Goal: Transaction & Acquisition: Purchase product/service

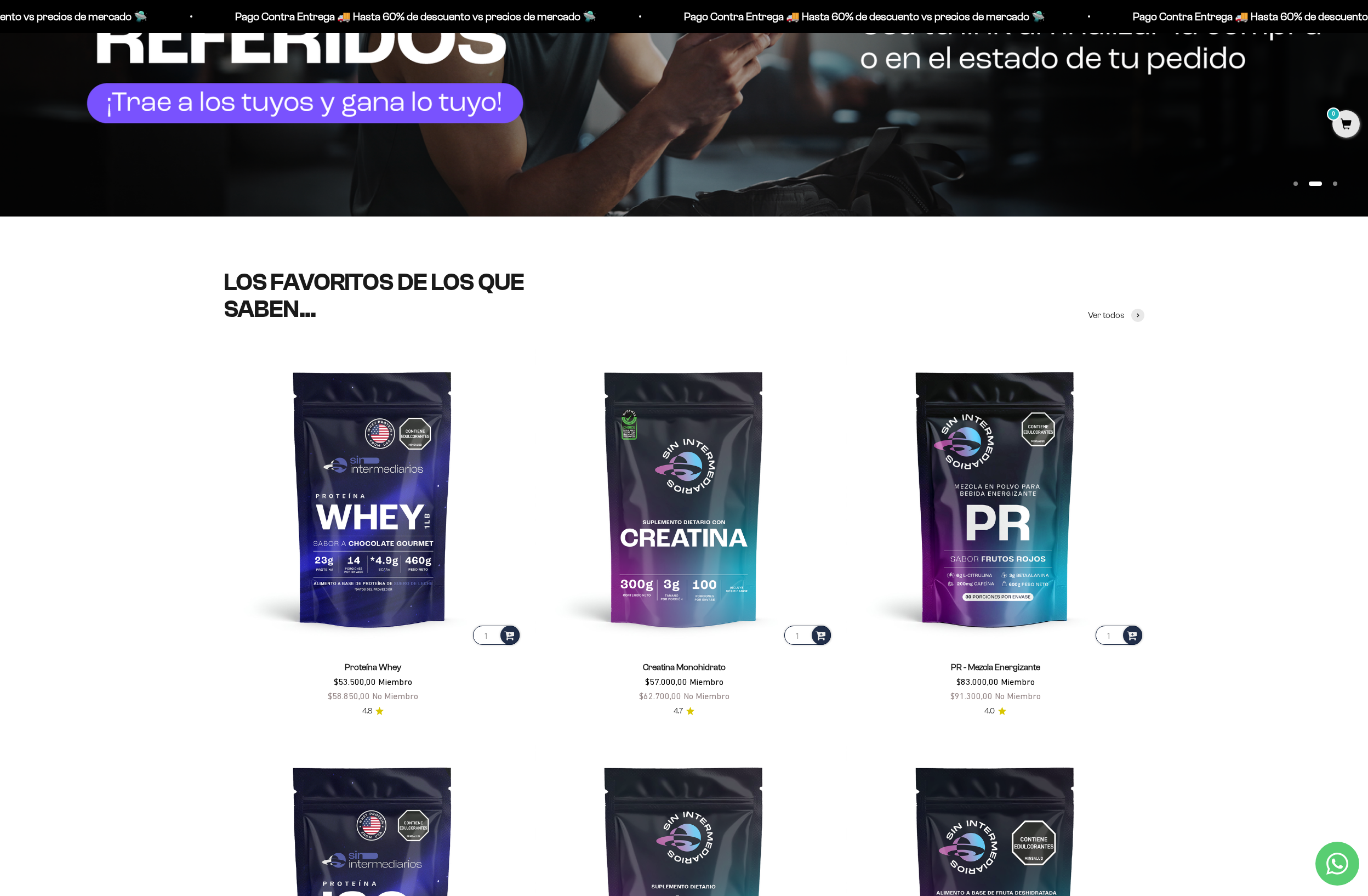
scroll to position [444, 0]
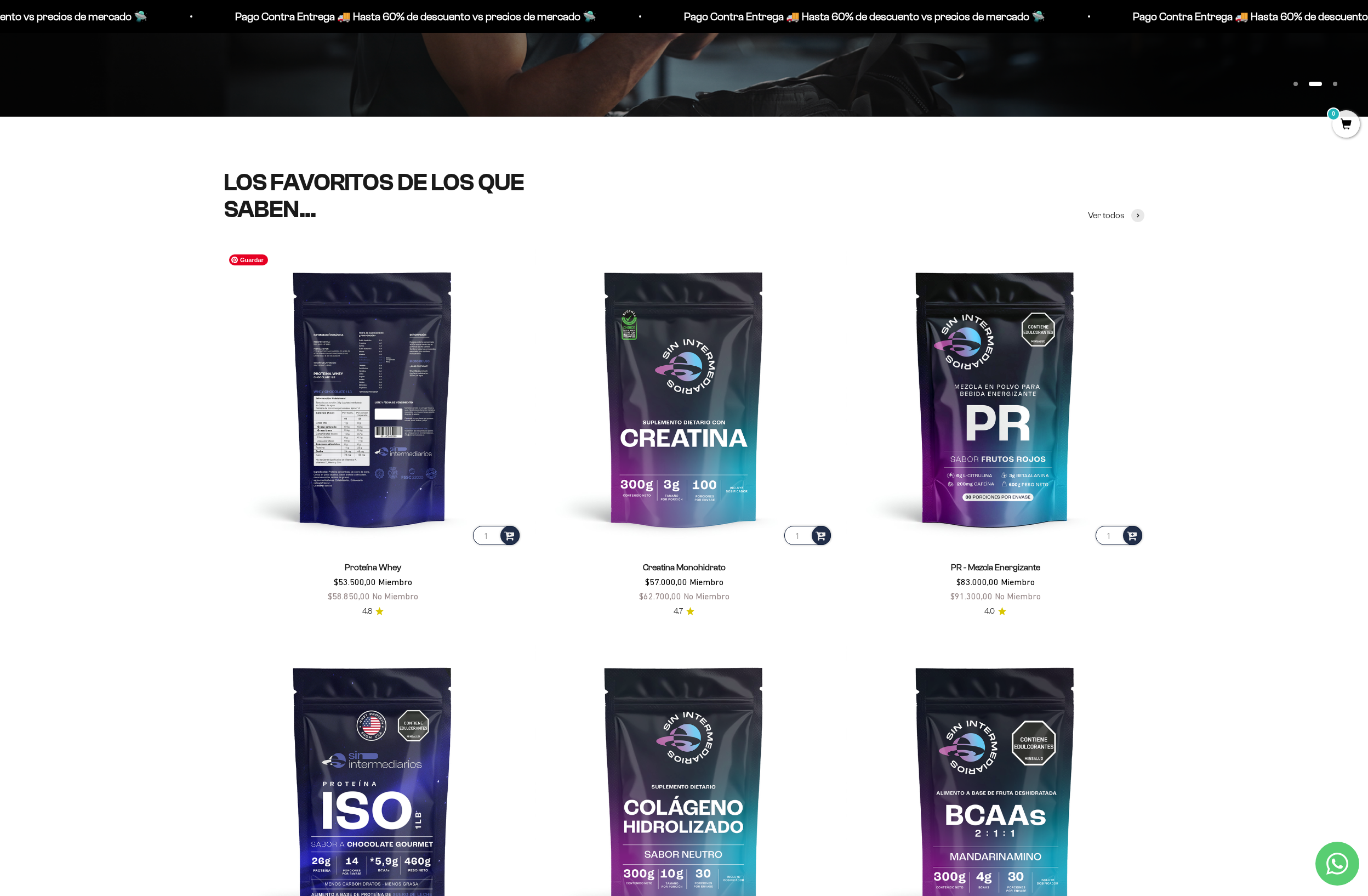
click at [369, 478] on img at bounding box center [373, 398] width 298 height 298
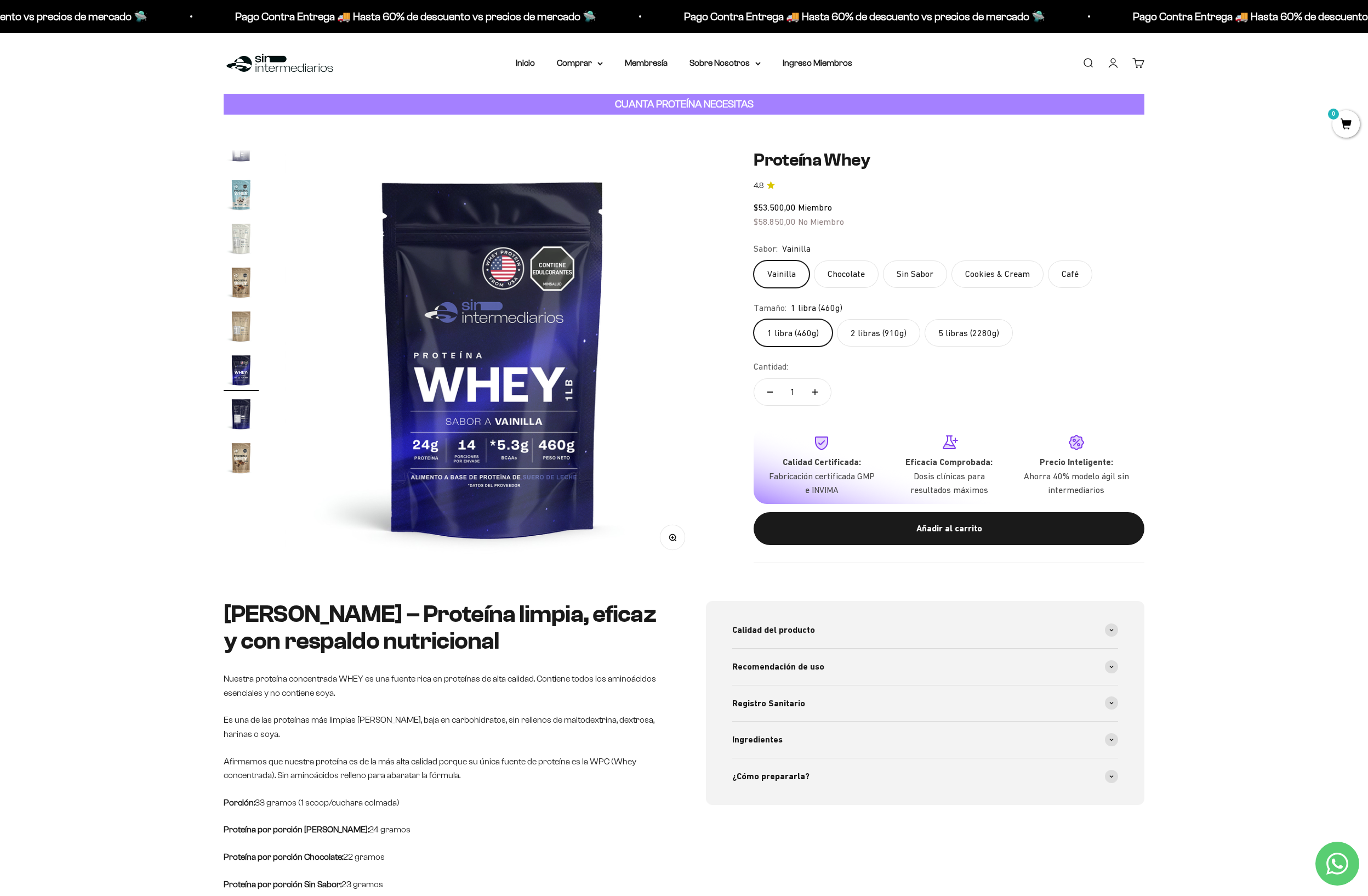
click at [713, 101] on strong "CUANTA PROTEÍNA NECESITAS" at bounding box center [684, 104] width 138 height 11
click at [693, 119] on div "Zoom Ir al artículo 1 Ir al artículo 2 Ir al artículo 3 Ir al artículo 4 Ir al …" at bounding box center [684, 357] width 1368 height 486
click at [680, 101] on strong "CUANTA PROTEÍNA NECESITAS" at bounding box center [684, 104] width 138 height 11
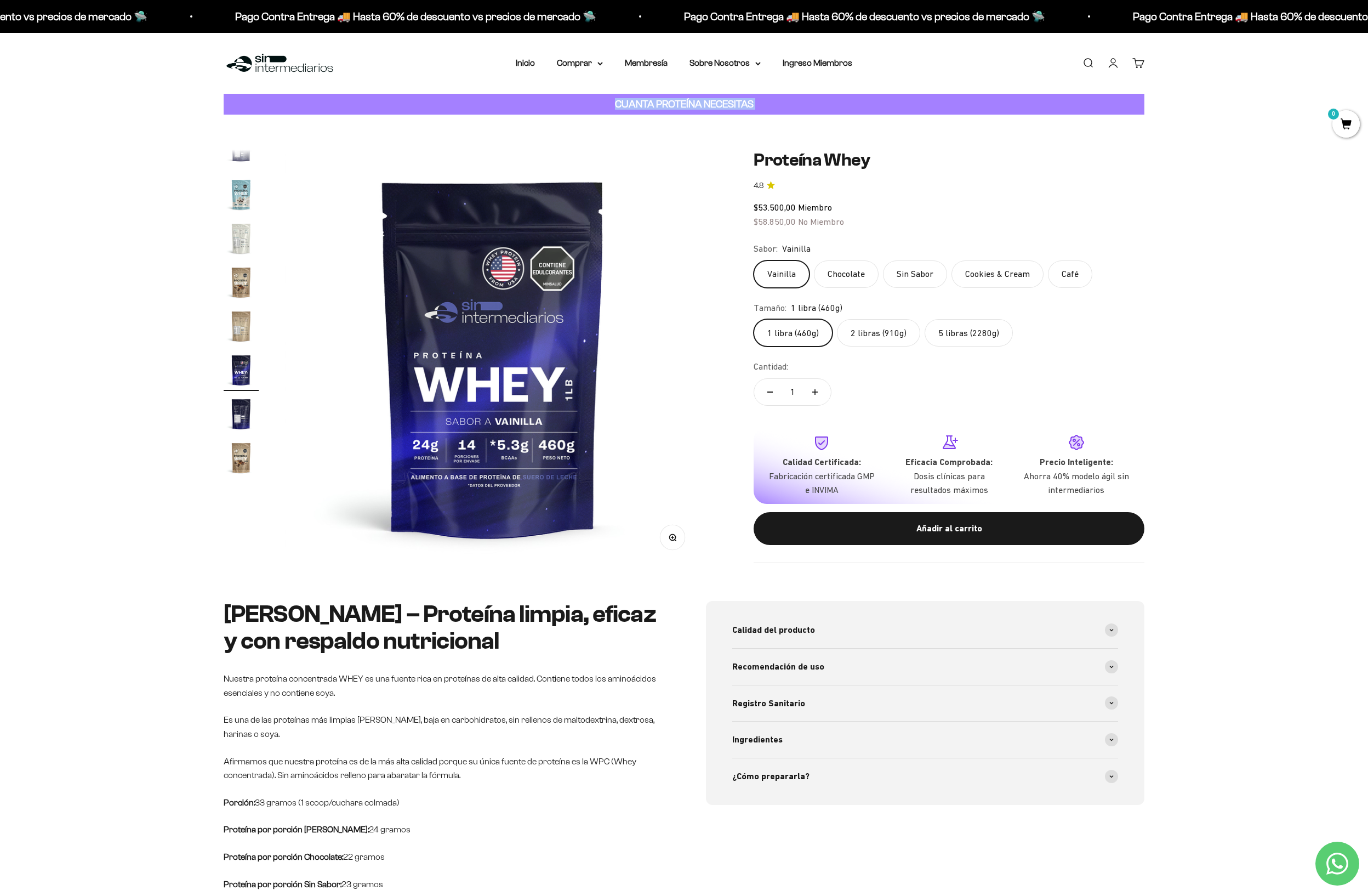
click at [680, 101] on strong "CUANTA PROTEÍNA NECESITAS" at bounding box center [684, 104] width 138 height 11
click at [832, 111] on div "CUANTA PROTEÍNA NECESITAS" at bounding box center [684, 104] width 921 height 21
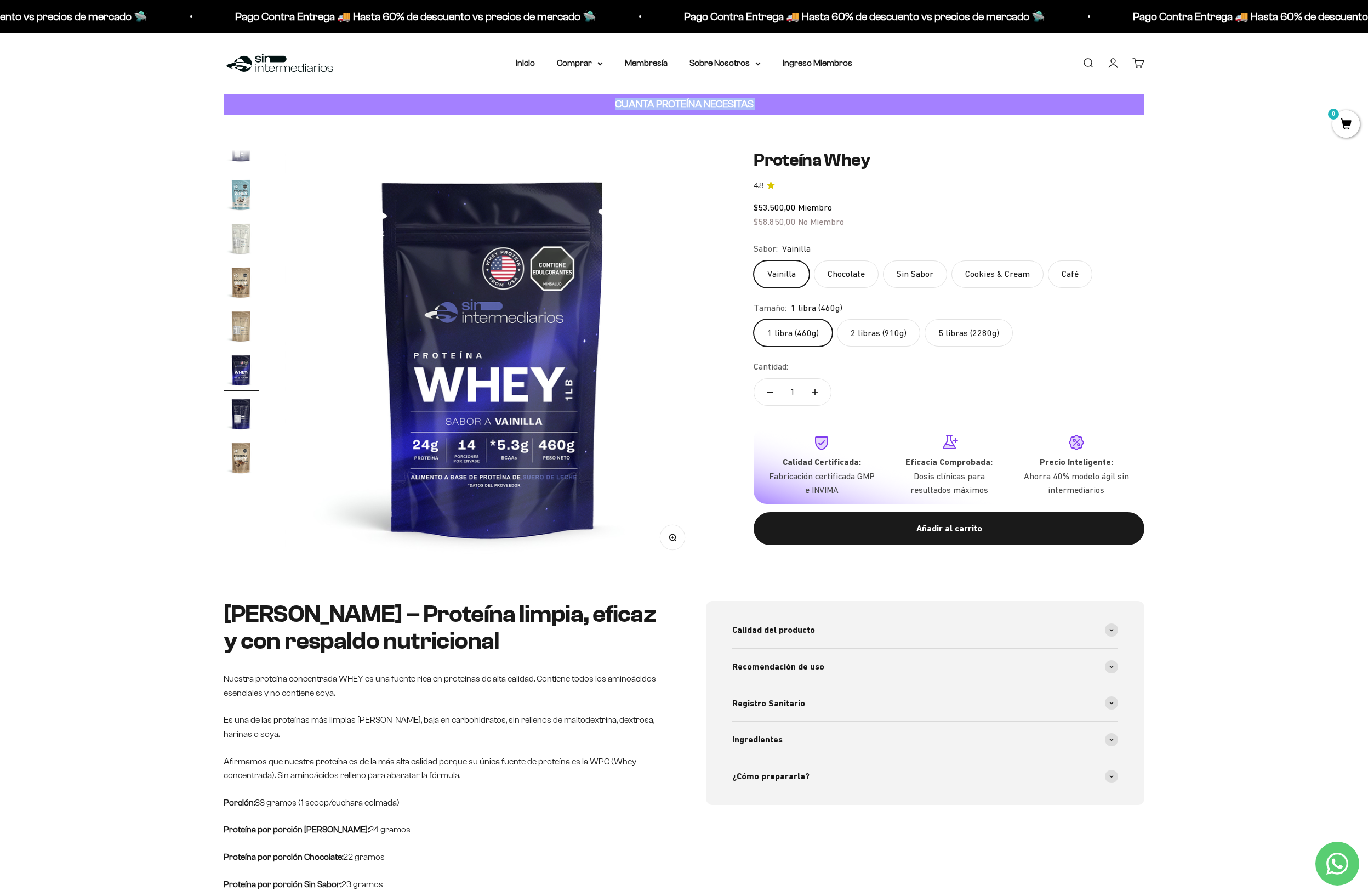
click at [832, 111] on div "CUANTA PROTEÍNA NECESITAS" at bounding box center [684, 104] width 921 height 21
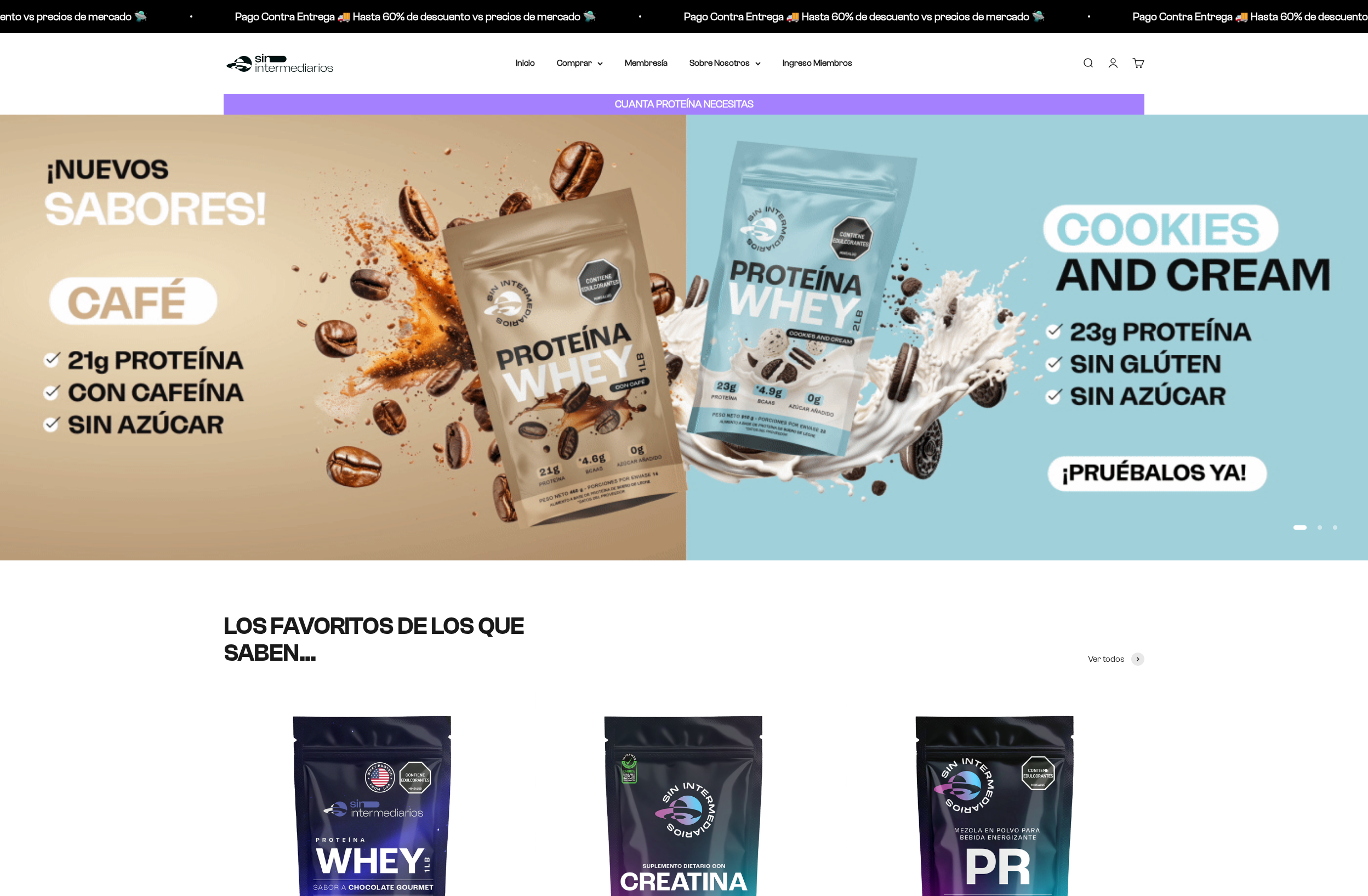
scroll to position [444, 0]
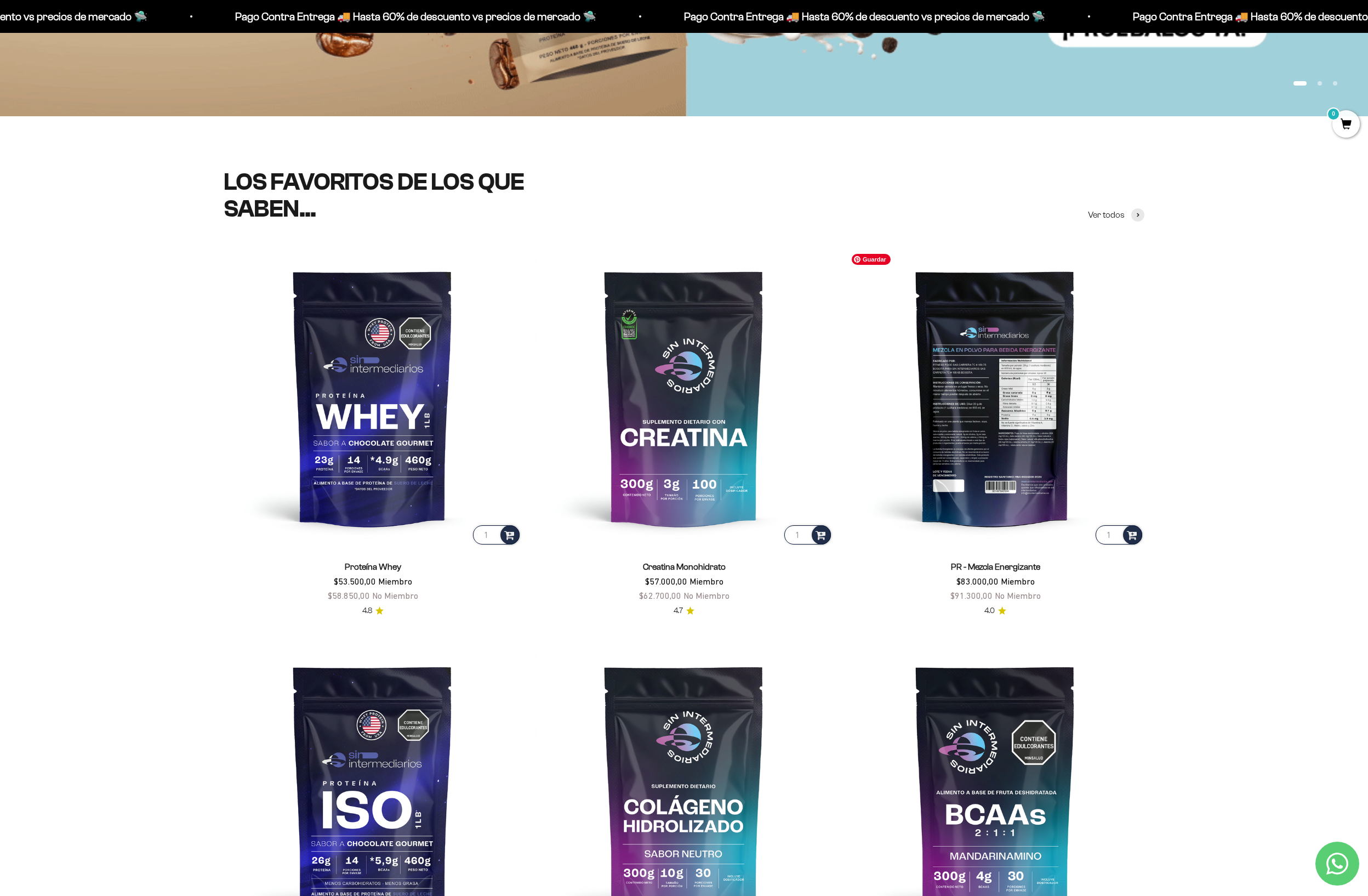
click at [1029, 457] on img at bounding box center [995, 397] width 298 height 298
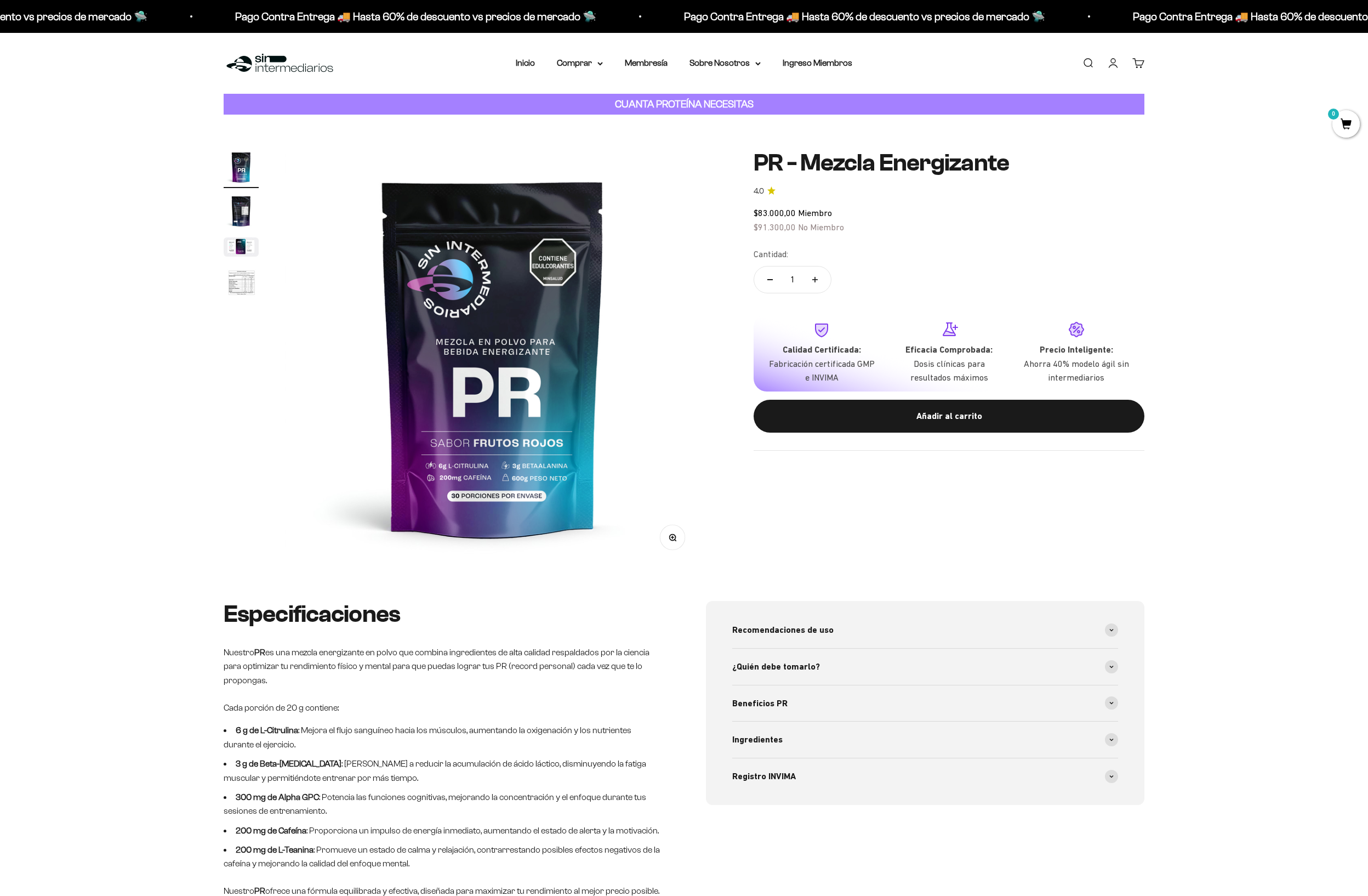
click at [707, 111] on p "CUANTA PROTEÍNA NECESITAS" at bounding box center [684, 105] width 144 height 16
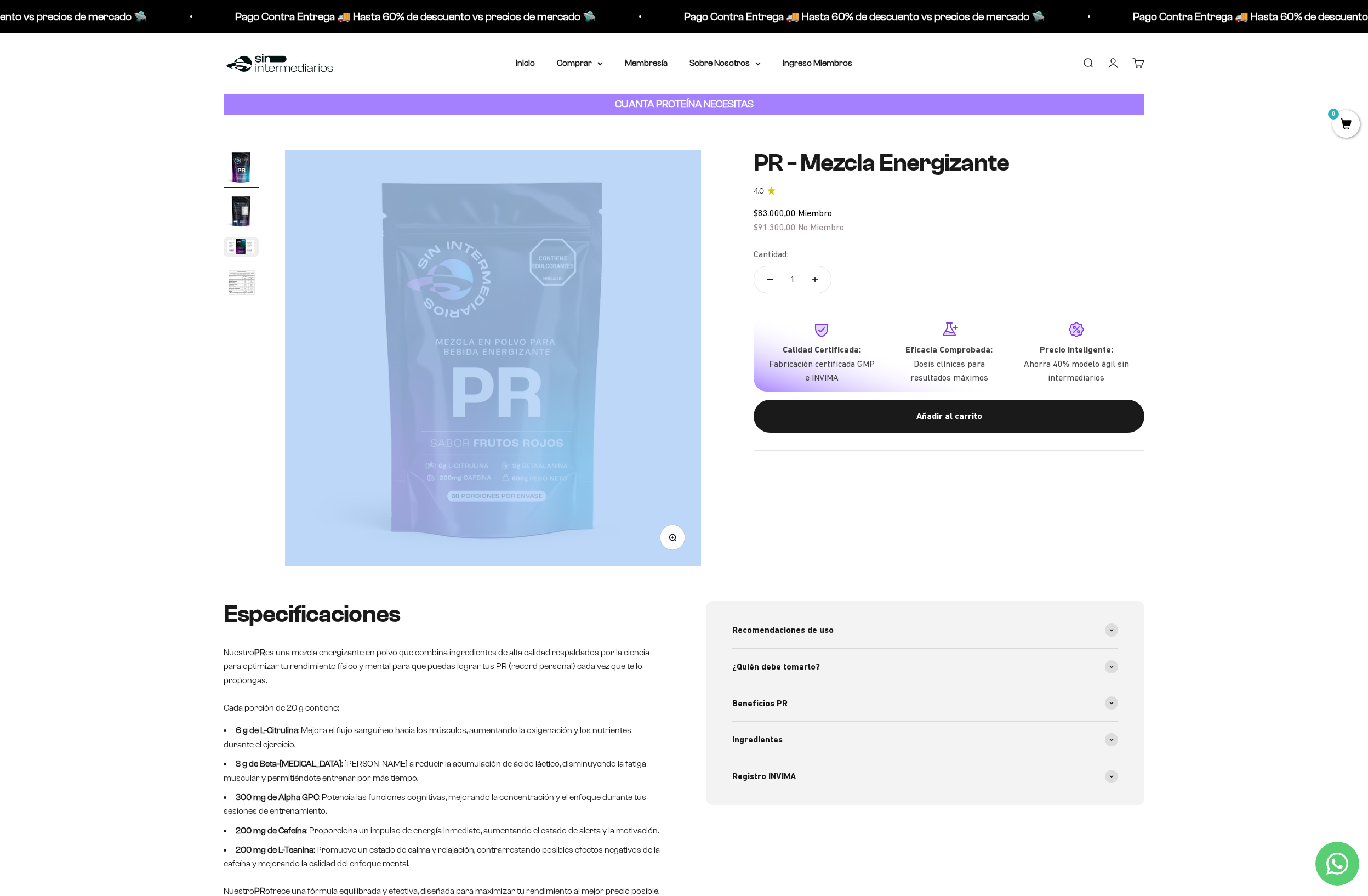
click at [707, 111] on p "CUANTA PROTEÍNA NECESITAS" at bounding box center [684, 105] width 144 height 16
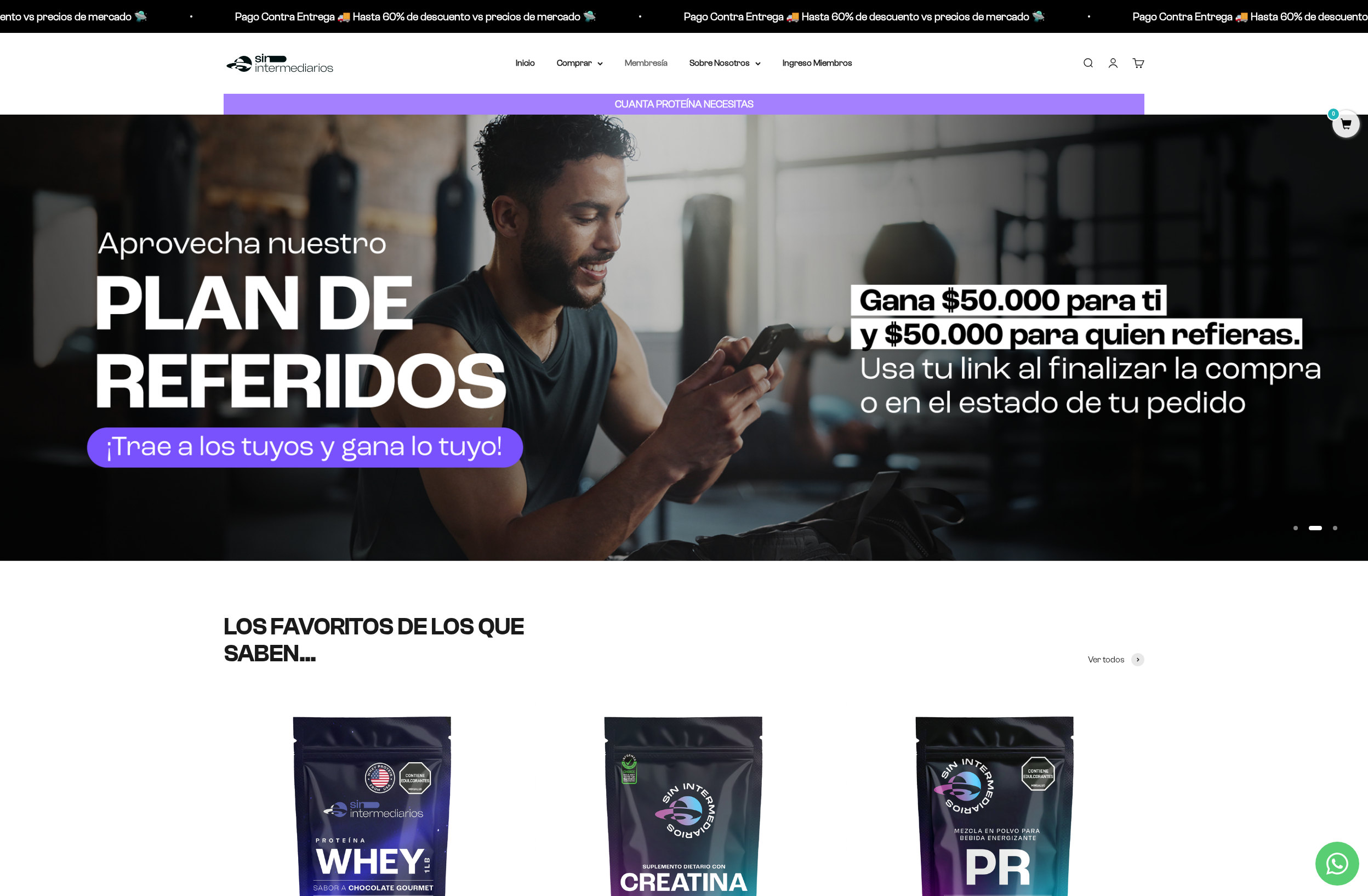
click at [645, 61] on link "Membresía" at bounding box center [646, 62] width 43 height 9
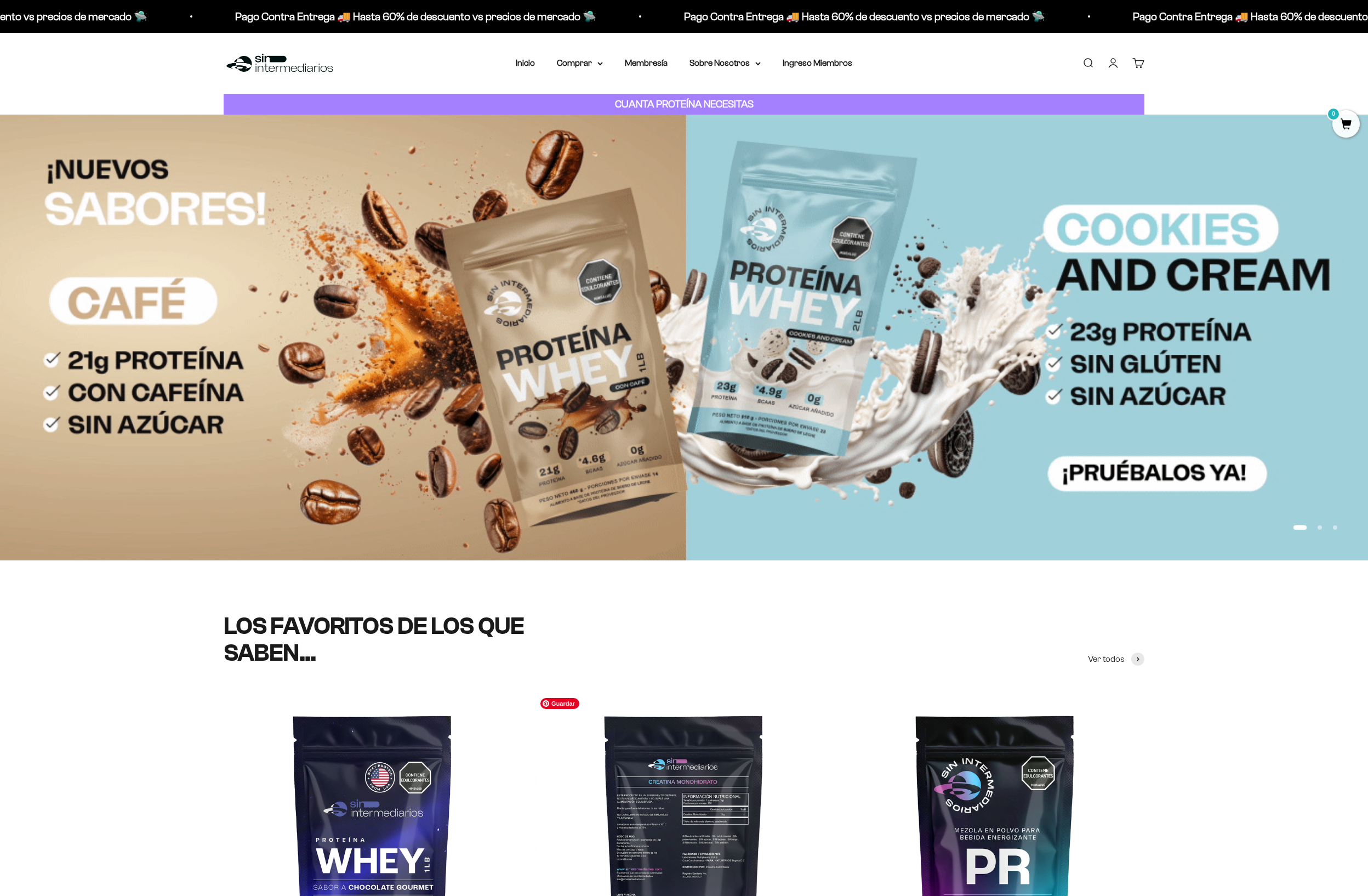
click at [656, 790] on img at bounding box center [684, 841] width 298 height 298
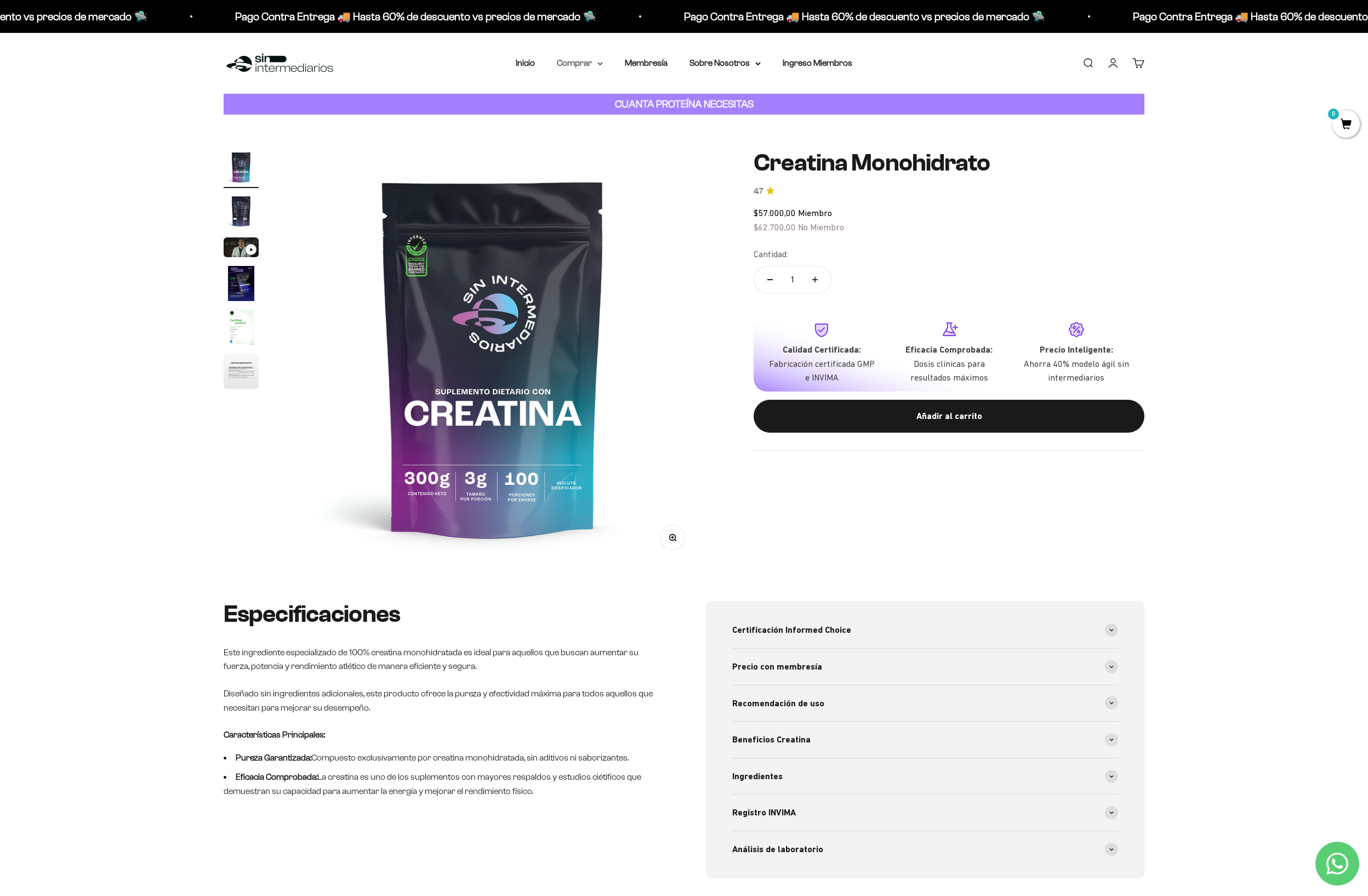
click at [601, 67] on summary "Comprar" at bounding box center [579, 63] width 46 height 15
click at [614, 124] on span "Otros Suplementos" at bounding box center [600, 119] width 73 height 15
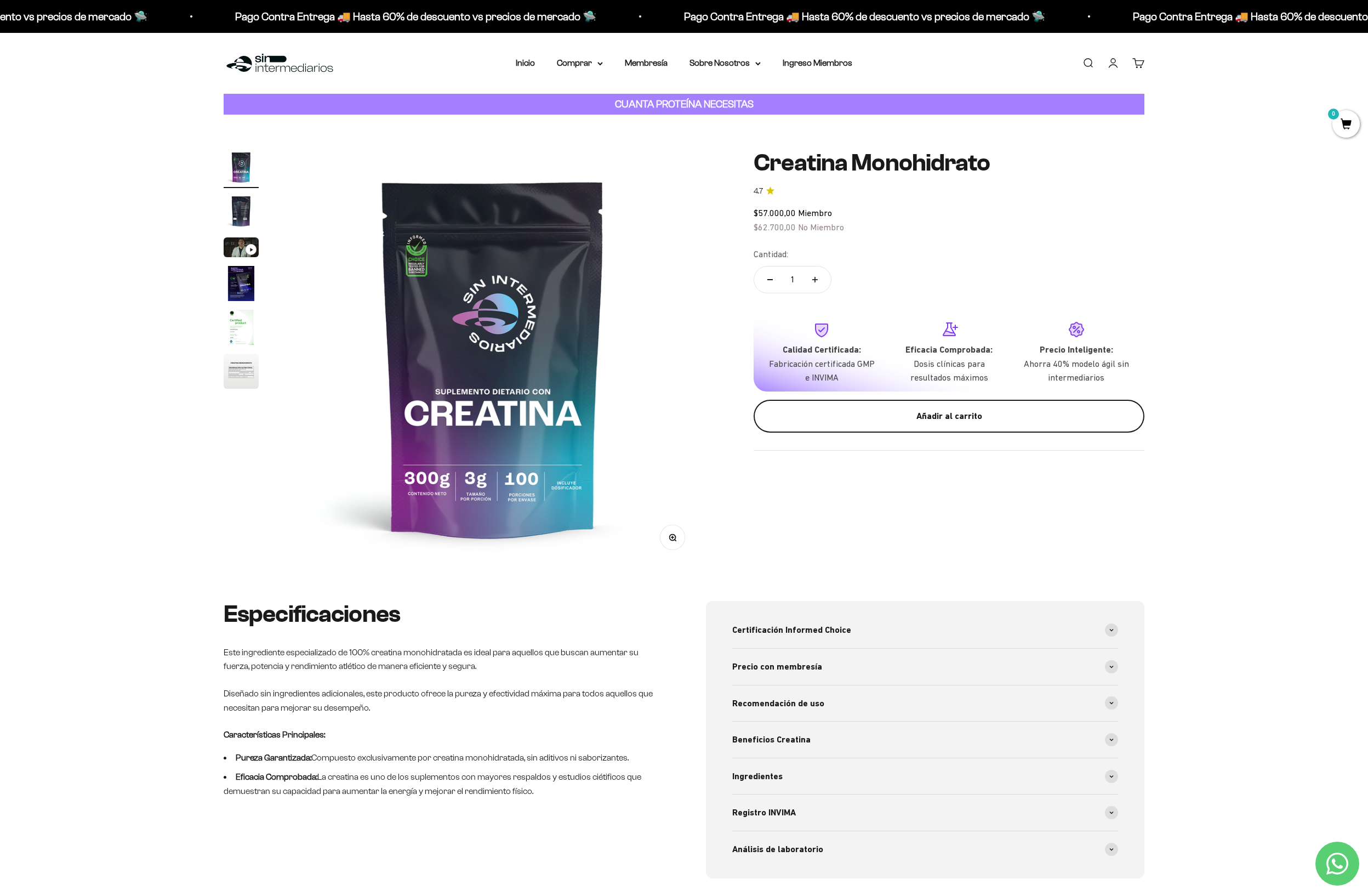
click at [972, 404] on button "Añadir al carrito" at bounding box center [949, 416] width 391 height 33
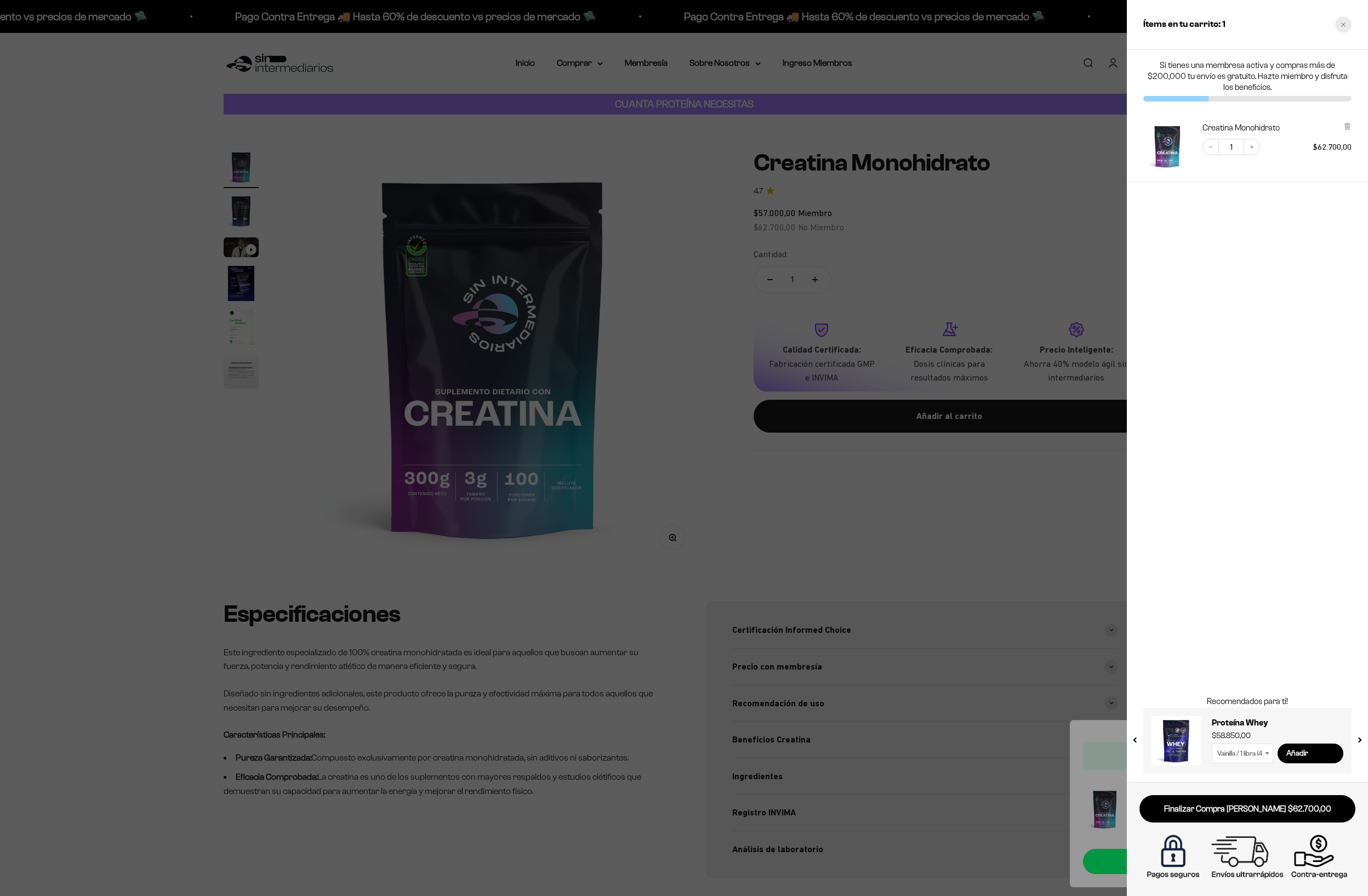
click at [1344, 24] on icon "Close cart" at bounding box center [1344, 24] width 6 height 6
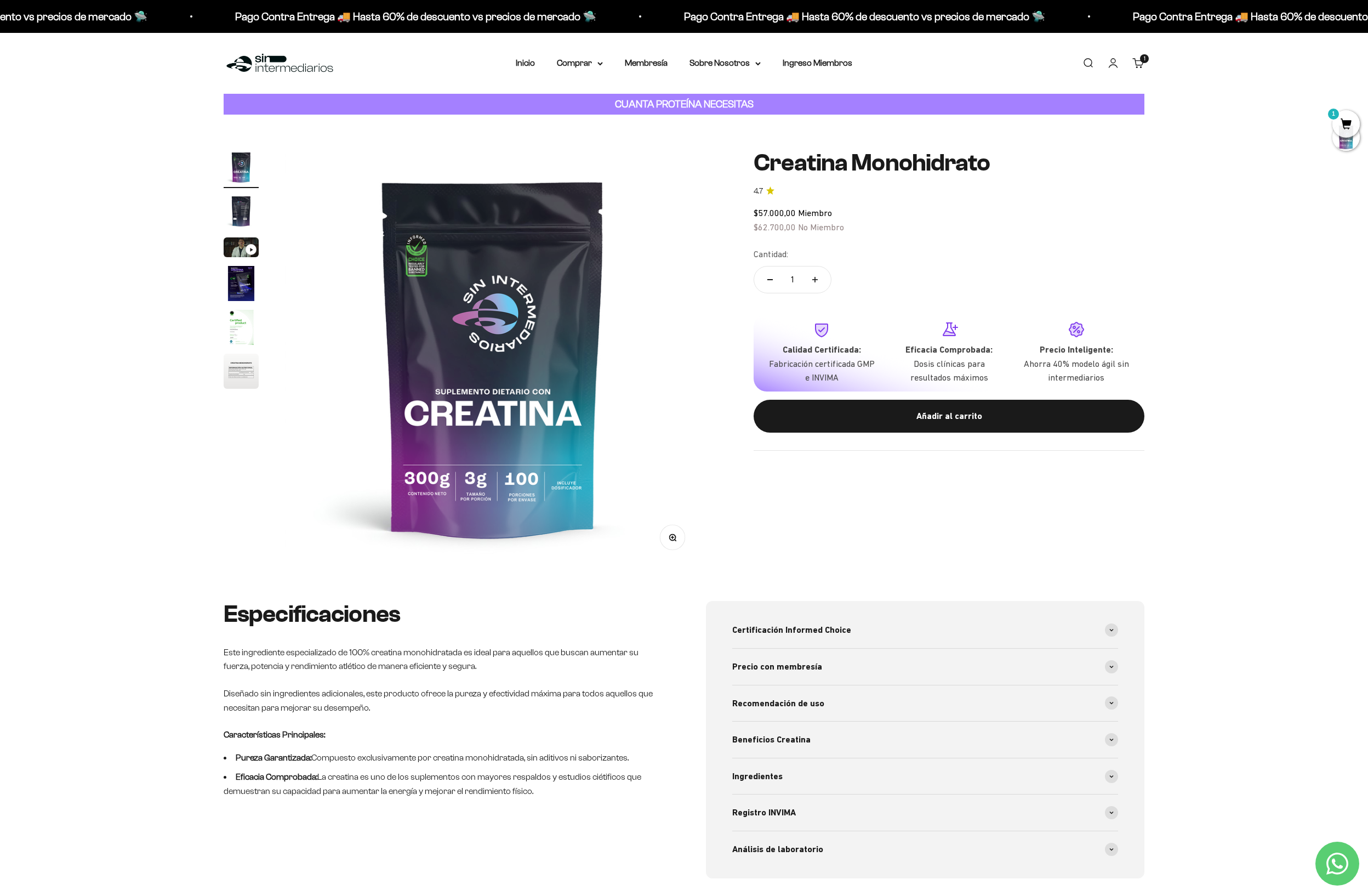
click at [636, 106] on strong "CUANTA PROTEÍNA NECESITAS" at bounding box center [684, 104] width 138 height 11
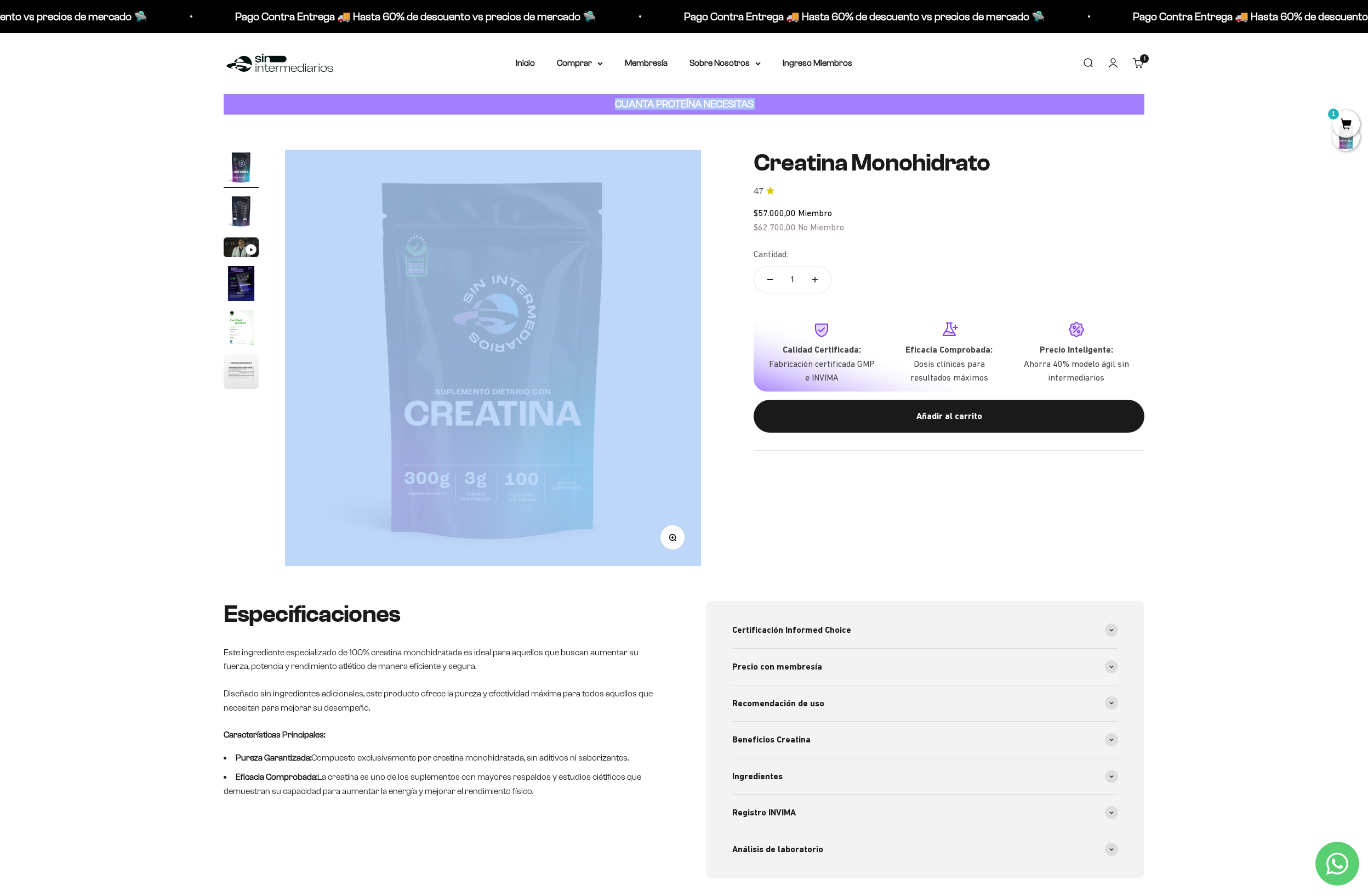
click at [636, 106] on strong "CUANTA PROTEÍNA NECESITAS" at bounding box center [684, 104] width 138 height 11
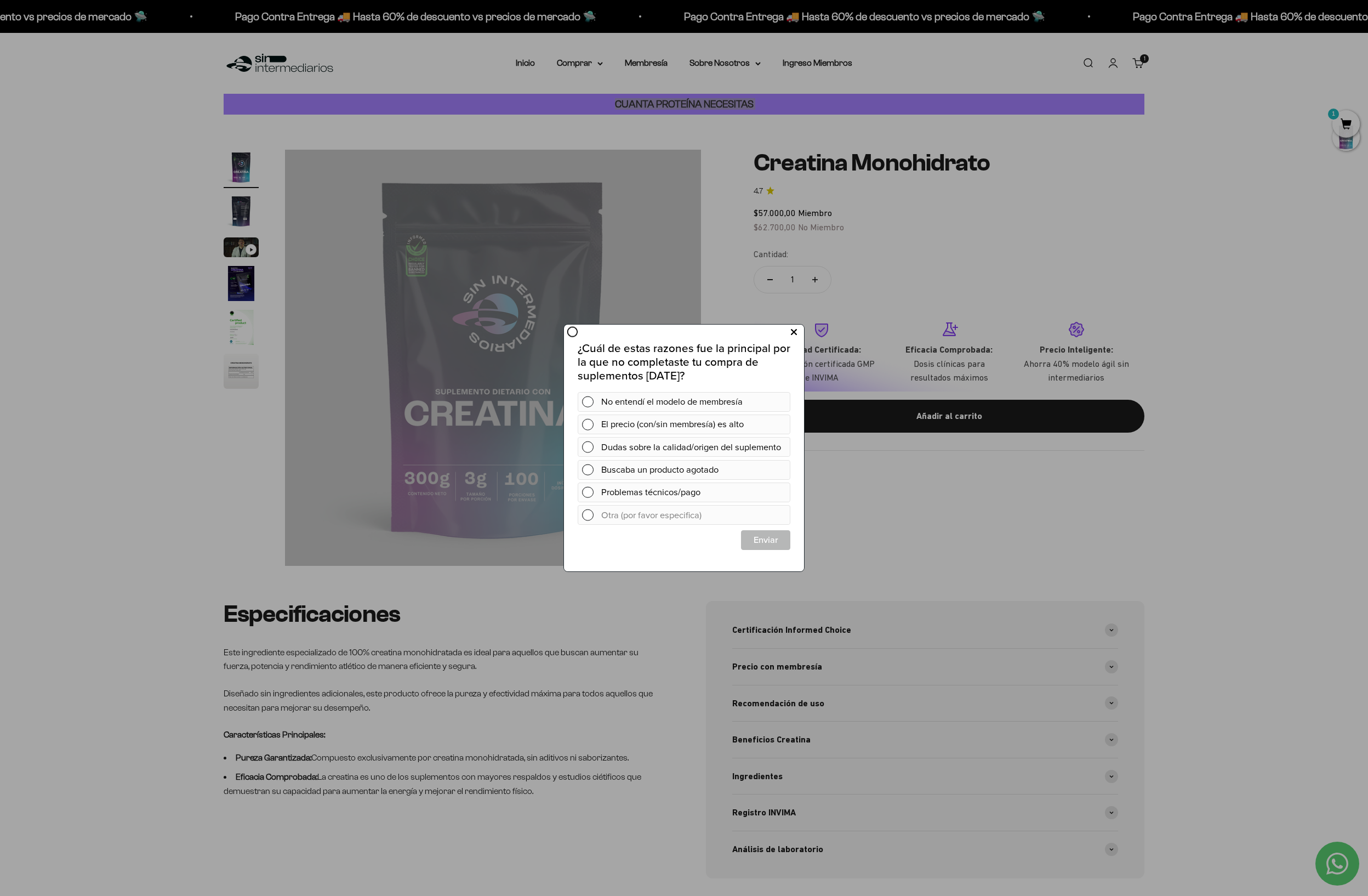
click at [793, 334] on icon at bounding box center [793, 332] width 6 height 15
